Goal: Information Seeking & Learning: Learn about a topic

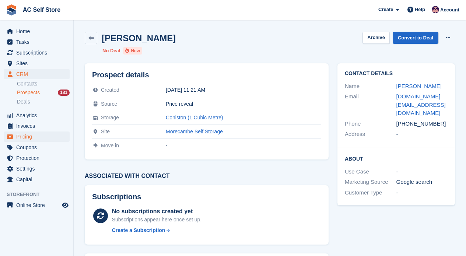
click at [27, 135] on span "Pricing" at bounding box center [38, 136] width 44 height 10
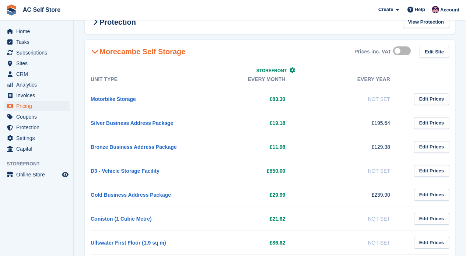
scroll to position [58, 0]
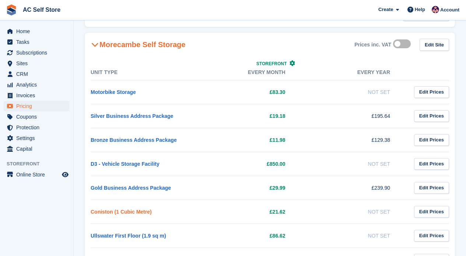
click at [145, 209] on link "Coniston (1 Cubic Metre)" at bounding box center [121, 212] width 61 height 6
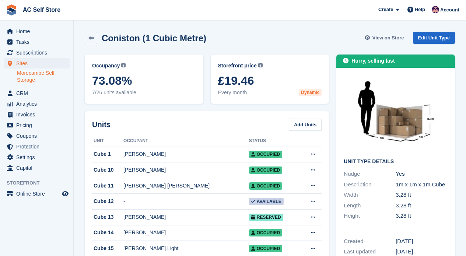
click at [387, 39] on span "View on Store" at bounding box center [388, 37] width 32 height 7
drag, startPoint x: 218, startPoint y: 81, endPoint x: 259, endPoint y: 81, distance: 40.9
click at [259, 81] on span "£19.46" at bounding box center [270, 80] width 104 height 13
copy span "£19.46"
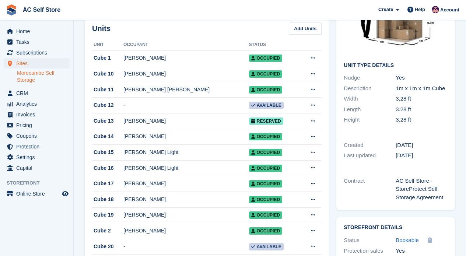
scroll to position [96, 0]
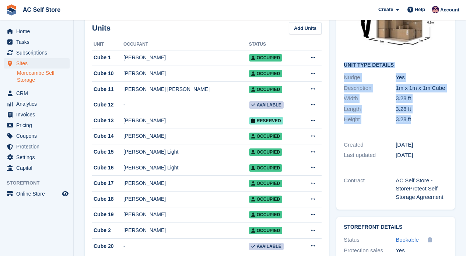
drag, startPoint x: 344, startPoint y: 64, endPoint x: 439, endPoint y: 118, distance: 109.0
click at [439, 118] on div "Hurry, selling fast Unit Type details Nudge Yes Description 1m x 1m x 1m Cube W…" at bounding box center [395, 45] width 119 height 174
copy div "Unit Type details Nudge Yes Description 1m x 1m x 1m Cube Width 3.28 ft Length …"
